Goal: Transaction & Acquisition: Purchase product/service

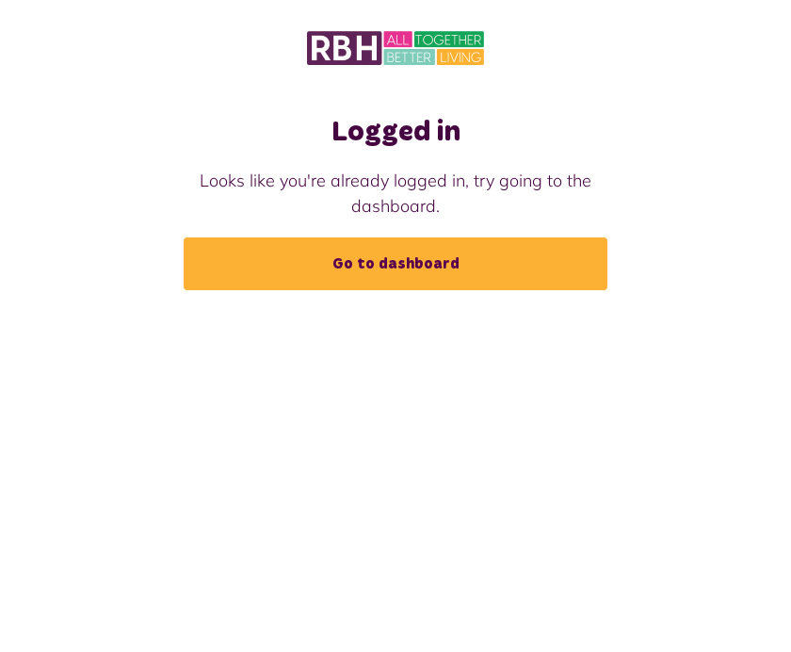
scroll to position [67, 0]
click at [411, 237] on link "Go to dashboard" at bounding box center [396, 263] width 424 height 53
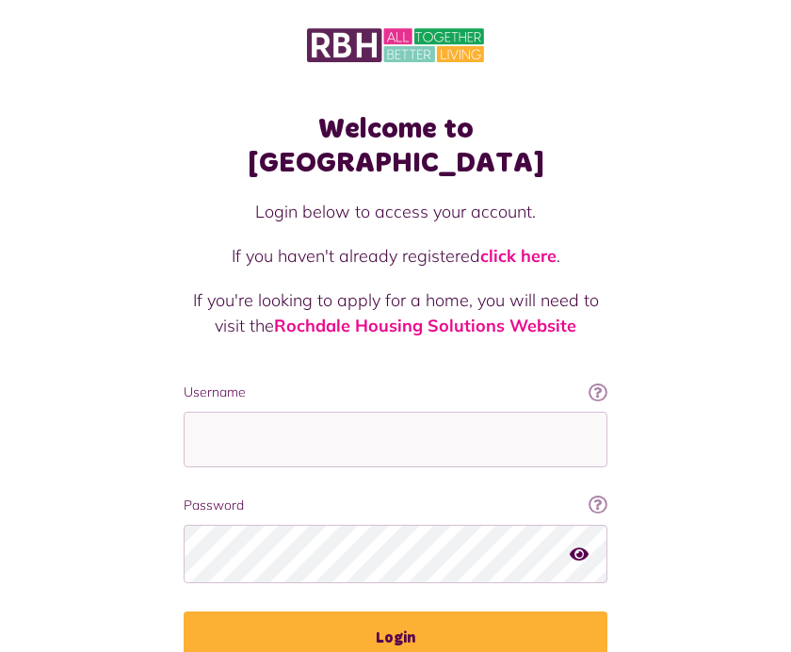
scroll to position [13, 0]
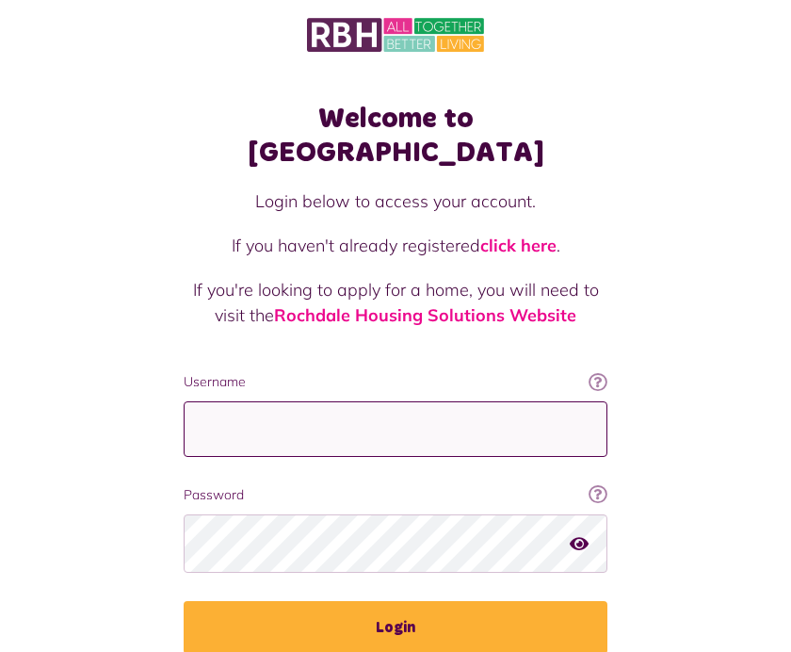
click at [272, 401] on input "Username" at bounding box center [396, 429] width 424 height 56
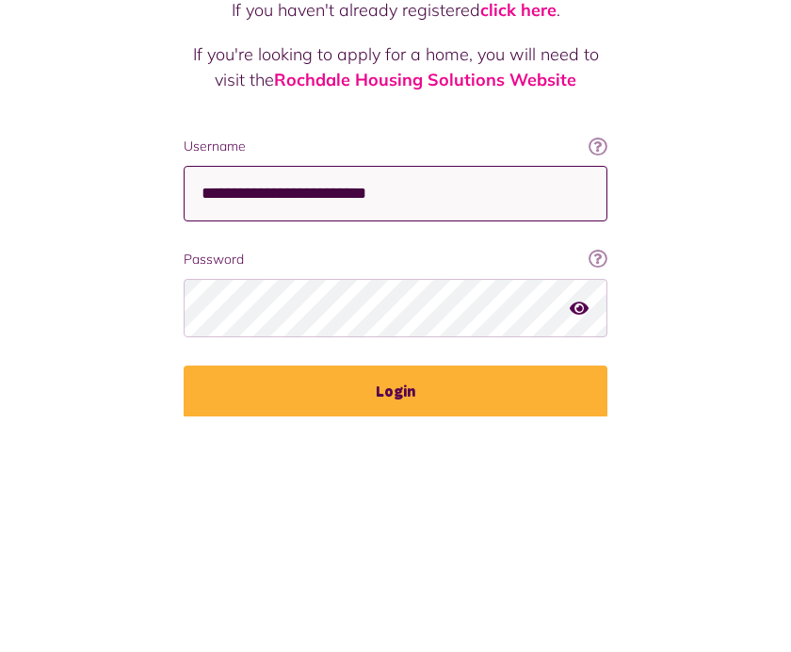
type input "**********"
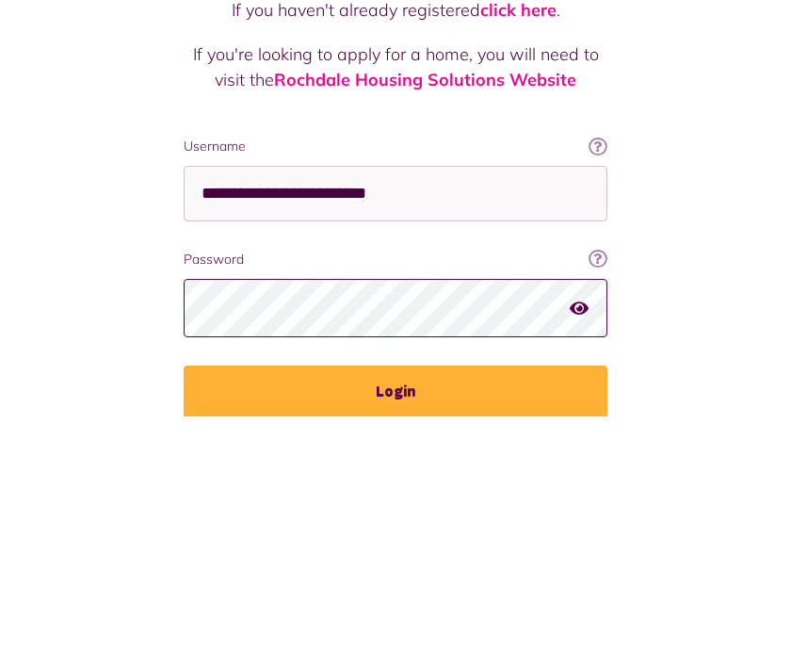
scroll to position [34, 0]
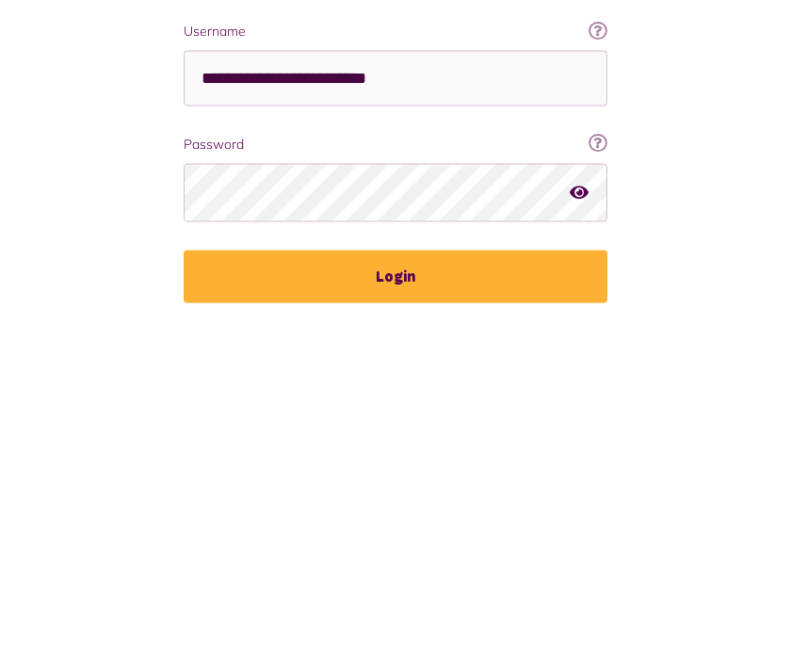
click at [385, 580] on button "Login" at bounding box center [396, 606] width 424 height 53
click at [397, 580] on button "Login" at bounding box center [396, 606] width 424 height 53
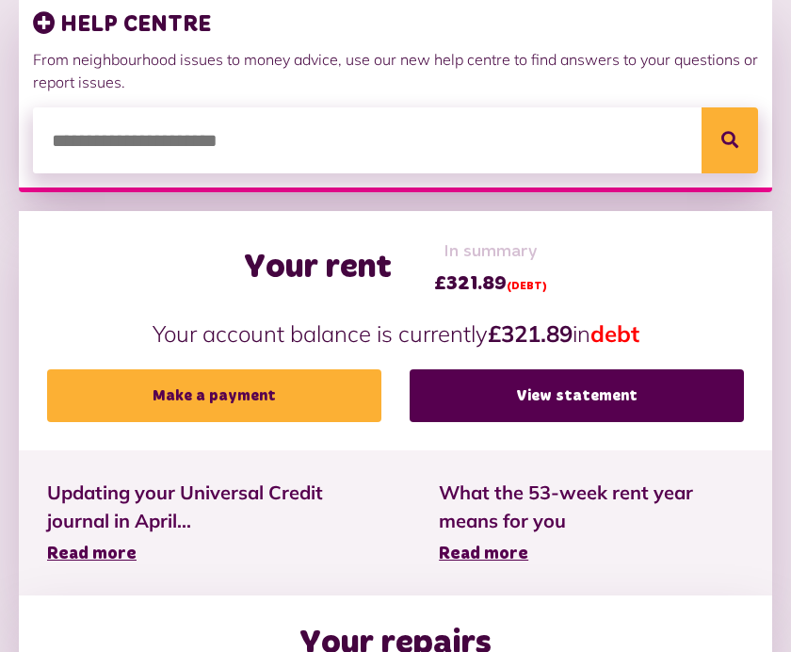
scroll to position [278, 0]
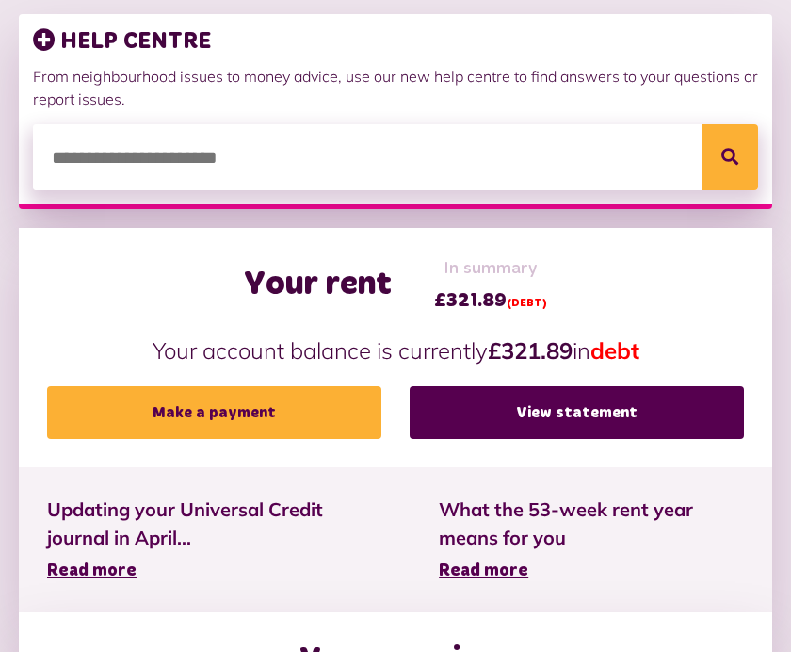
click at [190, 409] on link "Make a payment" at bounding box center [214, 412] width 334 height 53
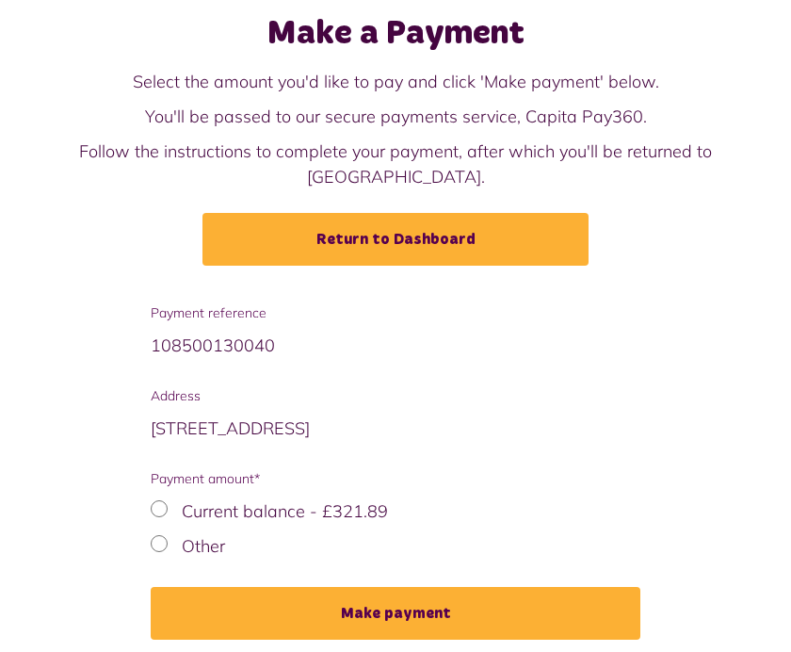
scroll to position [102, 0]
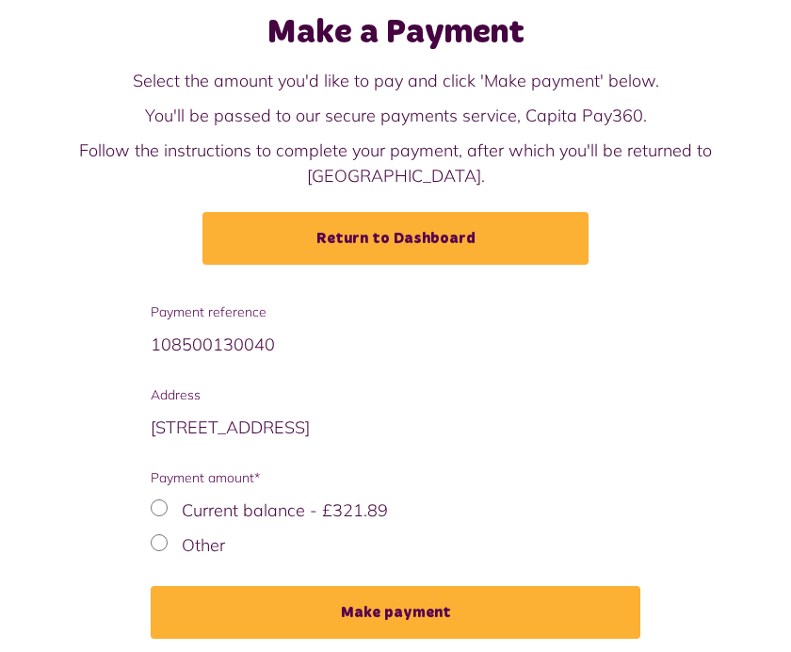
click at [392, 586] on button "Make payment" at bounding box center [396, 612] width 490 height 53
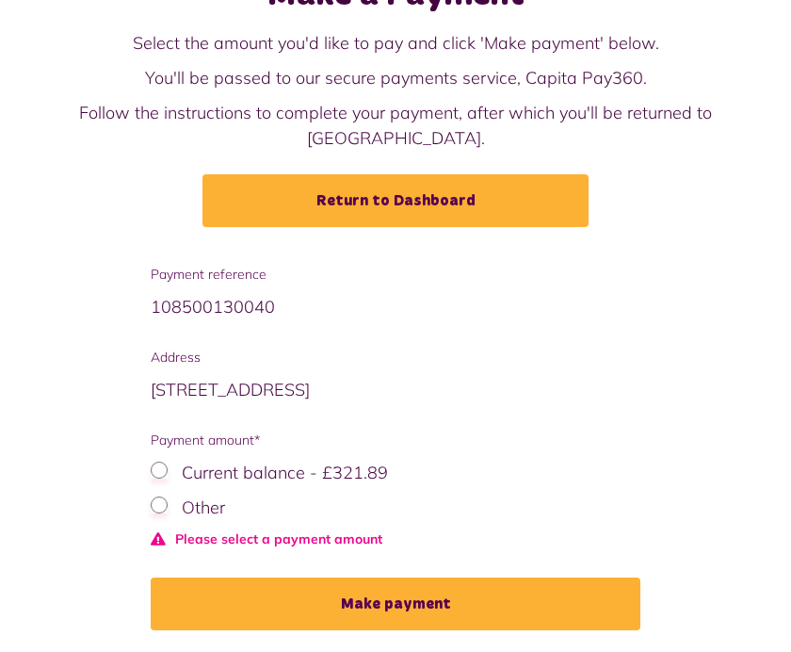
scroll to position [110, 0]
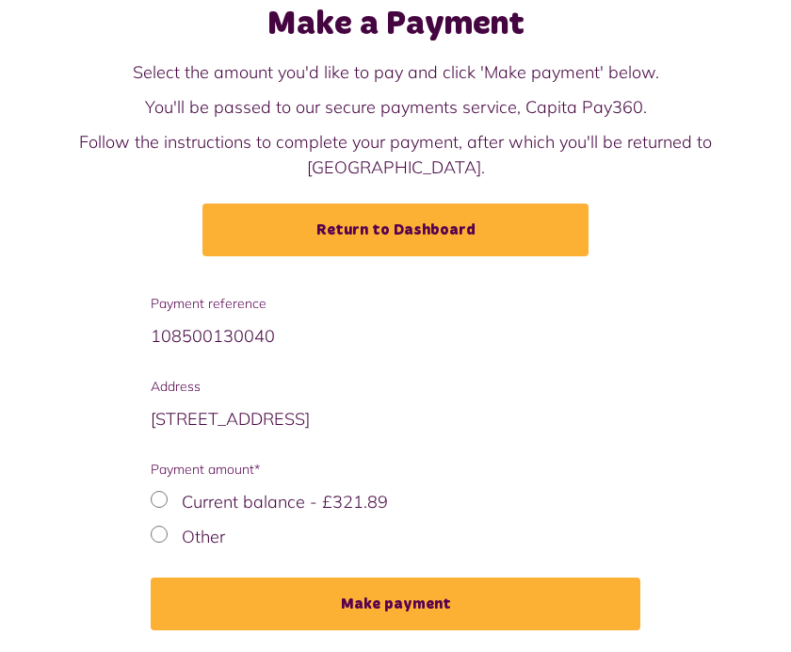
click at [372, 579] on button "Make payment" at bounding box center [396, 603] width 490 height 53
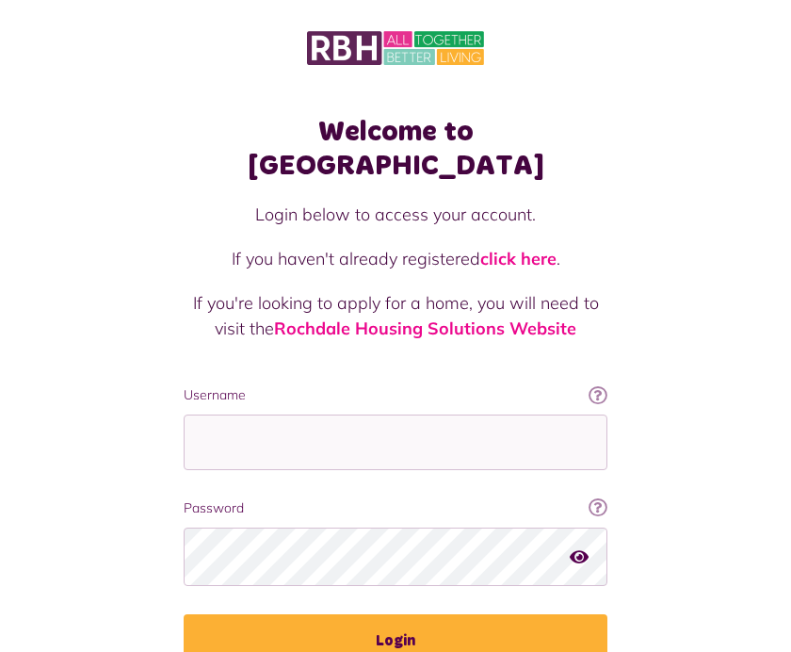
scroll to position [80, 0]
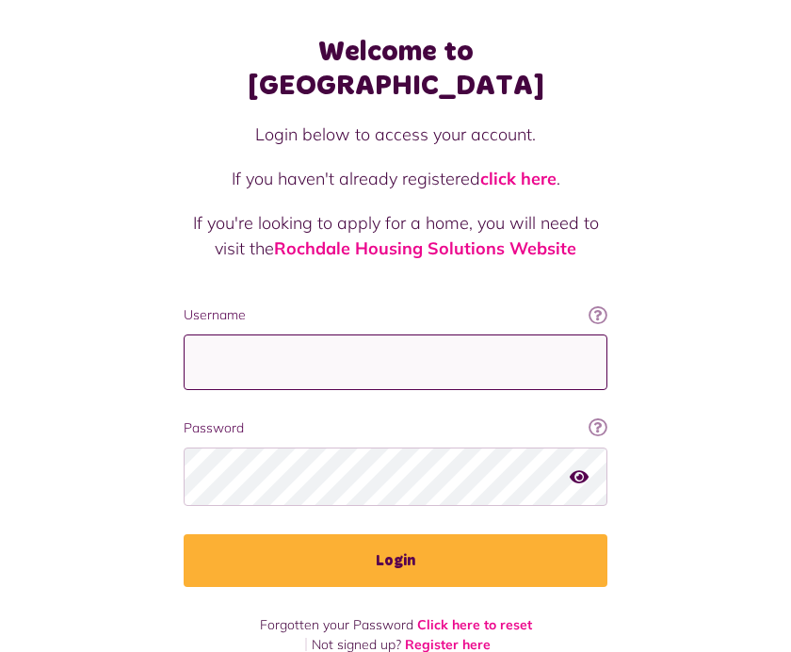
click at [259, 334] on input "Username" at bounding box center [396, 362] width 424 height 56
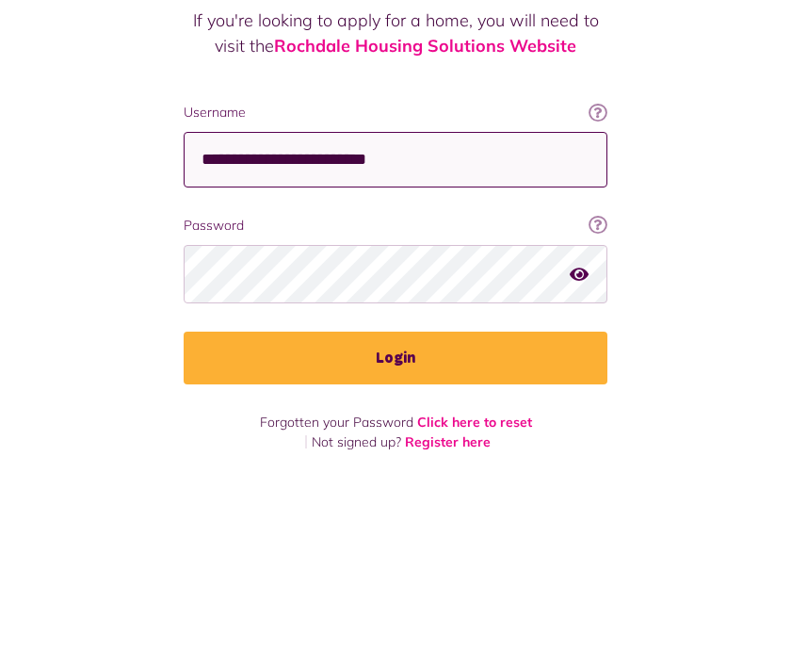
type input "**********"
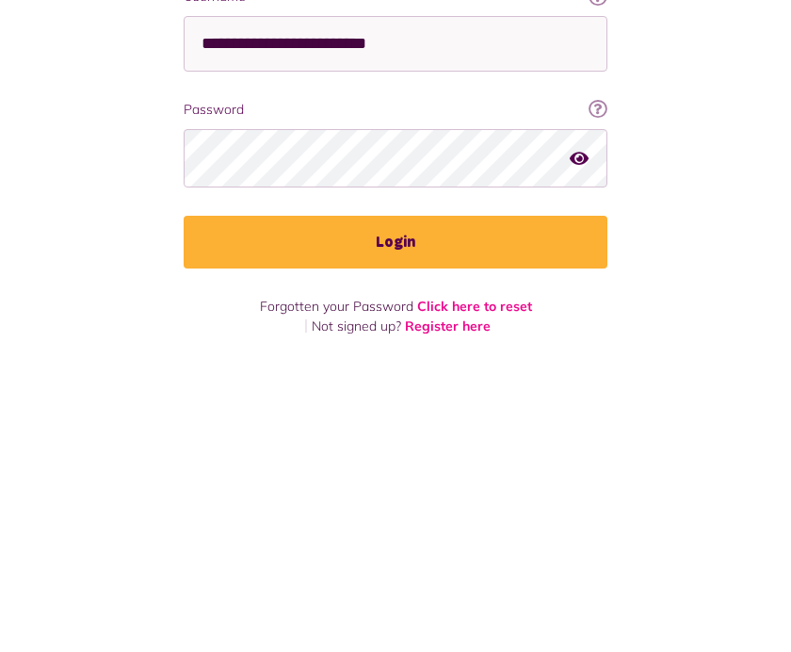
click at [404, 534] on button "Login" at bounding box center [396, 560] width 424 height 53
click at [398, 534] on button "Login" at bounding box center [396, 560] width 424 height 53
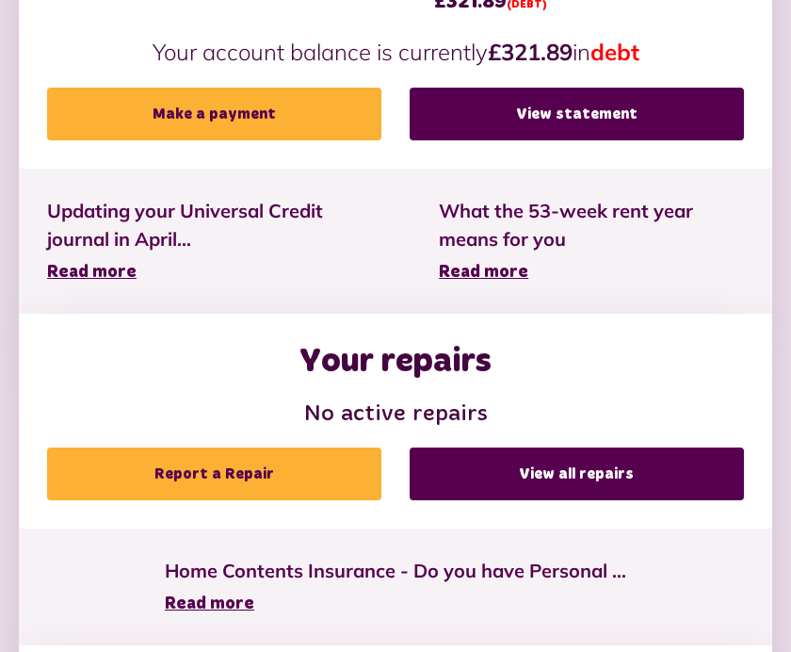
scroll to position [583, 0]
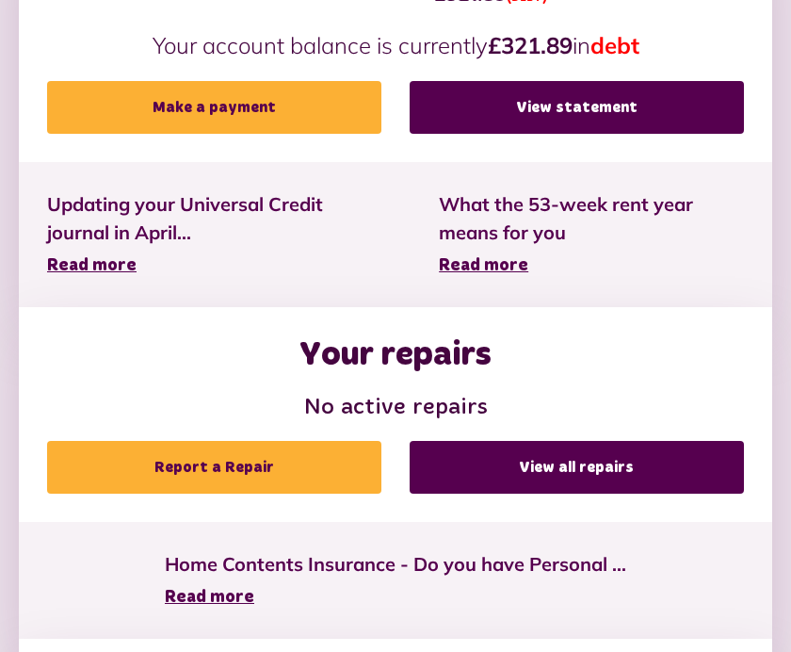
click at [221, 112] on link "Make a payment" at bounding box center [214, 107] width 334 height 53
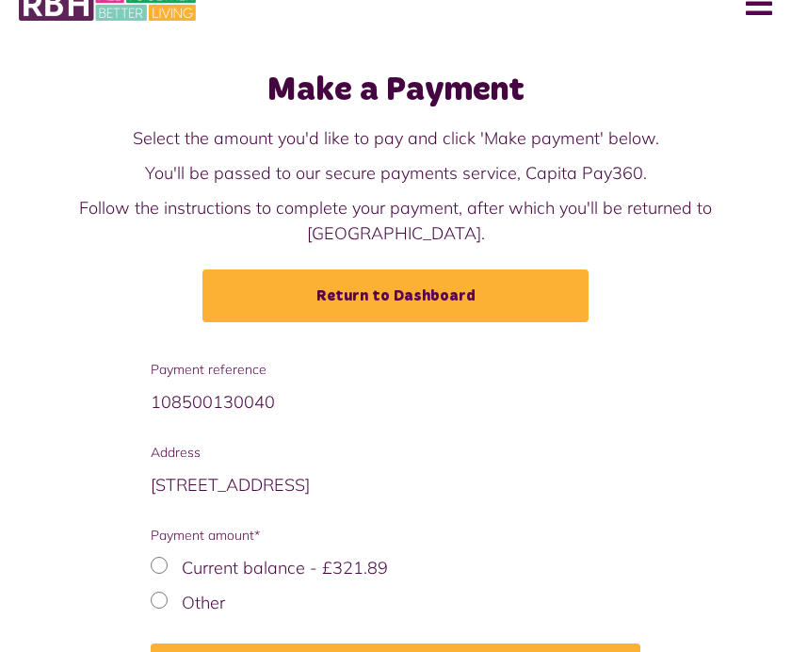
scroll to position [43, 0]
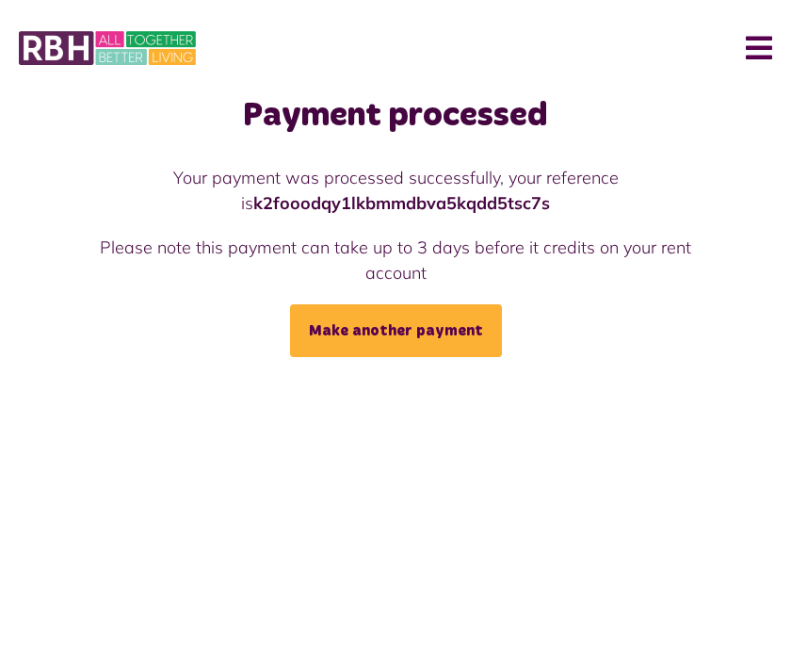
click at [765, 51] on button "Menu" at bounding box center [752, 48] width 40 height 58
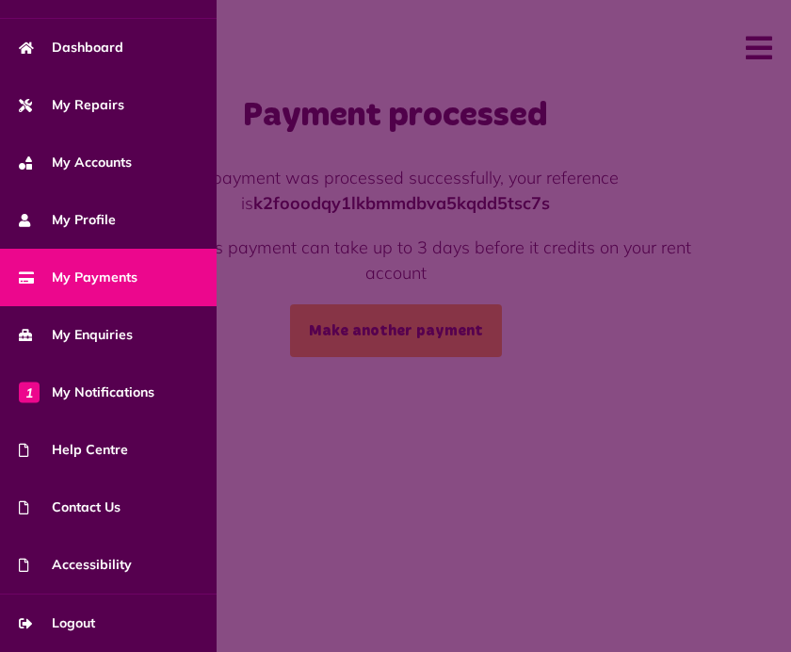
scroll to position [95, 0]
click at [75, 624] on span "Logout" at bounding box center [57, 623] width 76 height 20
